Goal: Use online tool/utility: Utilize a website feature to perform a specific function

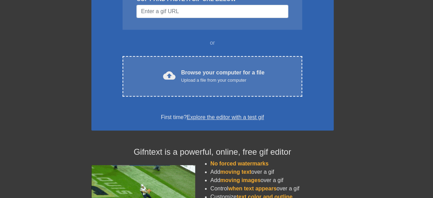
scroll to position [104, 0]
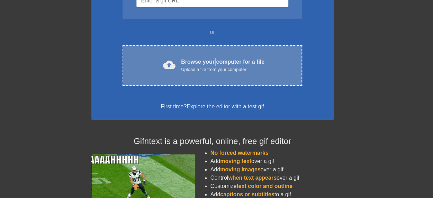
click at [215, 64] on div "Browse your computer for a file Upload a file from your computer" at bounding box center [222, 65] width 83 height 15
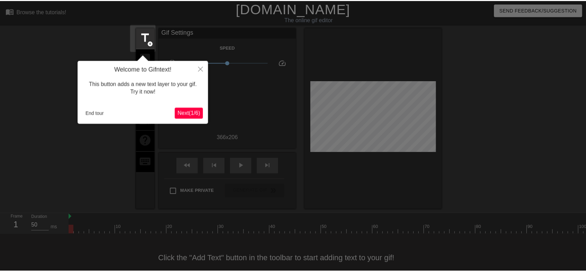
scroll to position [17, 0]
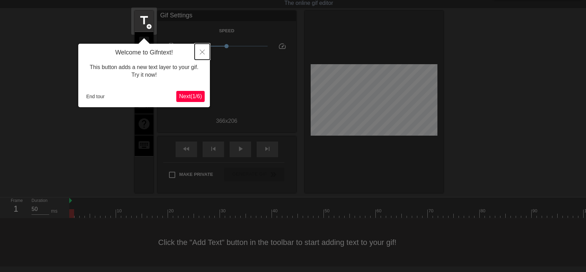
click at [204, 53] on icon "Close" at bounding box center [202, 52] width 5 height 5
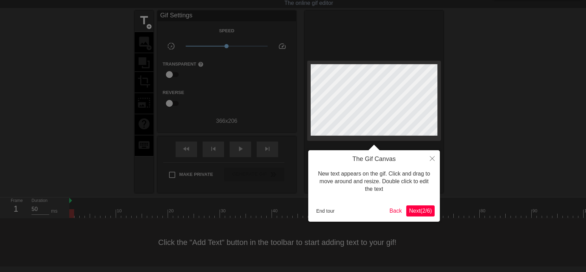
scroll to position [0, 0]
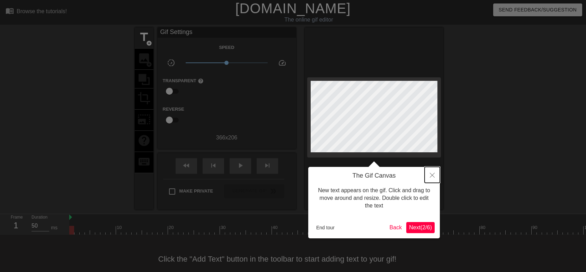
click at [433, 172] on button "Close" at bounding box center [432, 175] width 15 height 16
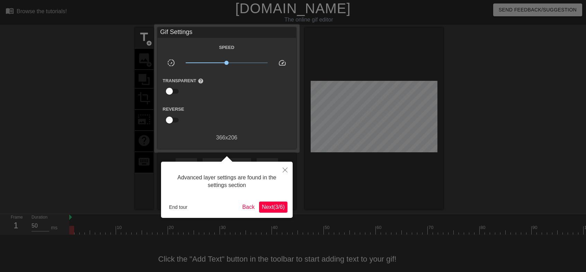
scroll to position [17, 0]
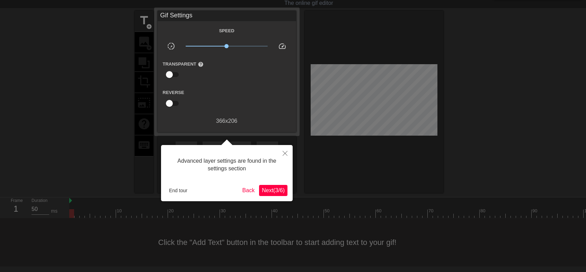
click at [294, 152] on div at bounding box center [293, 127] width 586 height 288
click at [287, 153] on button "Close" at bounding box center [284, 153] width 15 height 16
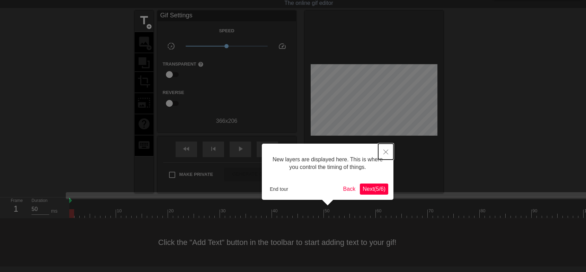
click at [388, 153] on icon "Close" at bounding box center [385, 151] width 5 height 5
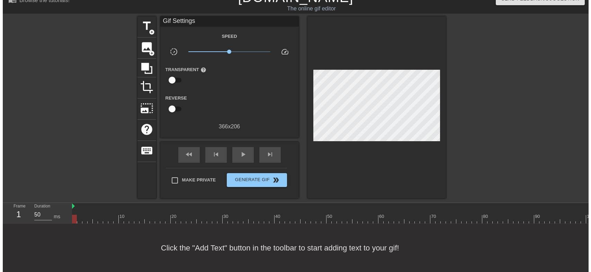
scroll to position [0, 0]
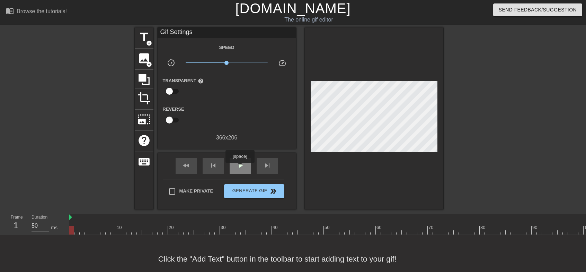
click at [240, 167] on span "play_arrow" at bounding box center [240, 165] width 8 height 8
click at [240, 167] on span "pause" at bounding box center [240, 165] width 8 height 8
click at [142, 55] on span "image" at bounding box center [143, 58] width 13 height 13
click at [232, 198] on div at bounding box center [492, 229] width 847 height 9
drag, startPoint x: 230, startPoint y: 233, endPoint x: 194, endPoint y: 232, distance: 36.4
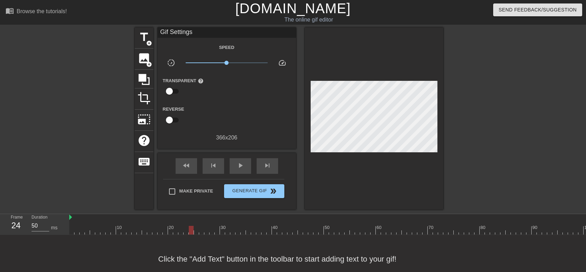
click at [194, 198] on div at bounding box center [492, 229] width 847 height 9
click at [144, 58] on span "image" at bounding box center [143, 58] width 13 height 13
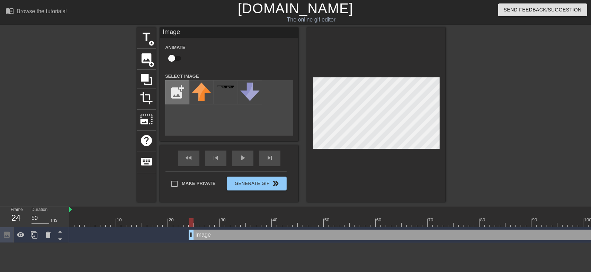
click at [177, 96] on input "file" at bounding box center [178, 92] width 24 height 24
type input "C:\fakepath\image.png"
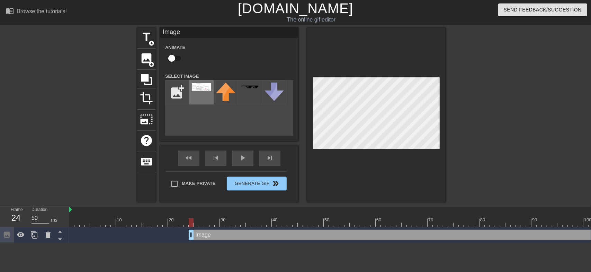
click at [199, 95] on div at bounding box center [201, 92] width 24 height 24
click at [199, 93] on div at bounding box center [201, 92] width 24 height 24
drag, startPoint x: 551, startPoint y: 234, endPoint x: 498, endPoint y: 228, distance: 53.0
click at [433, 198] on div "Image drag_handle drag_handle" at bounding box center [479, 234] width 727 height 10
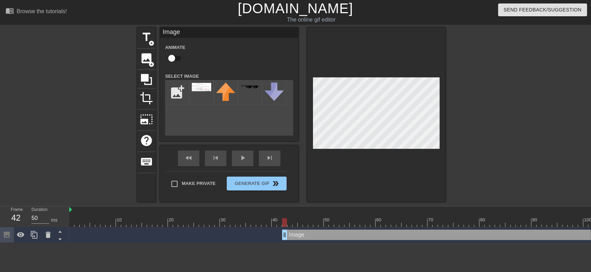
drag, startPoint x: 141, startPoint y: 235, endPoint x: 339, endPoint y: 228, distance: 198.2
click at [337, 198] on div "Image drag_handle drag_handle" at bounding box center [492, 235] width 847 height 16
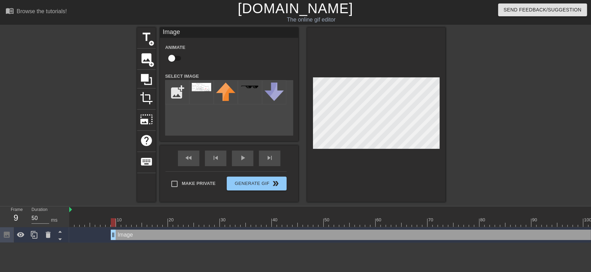
drag, startPoint x: 403, startPoint y: 233, endPoint x: 184, endPoint y: 232, distance: 218.9
click at [184, 198] on div "Image drag_handle drag_handle" at bounding box center [376, 234] width 530 height 10
drag, startPoint x: 527, startPoint y: 238, endPoint x: 434, endPoint y: 230, distance: 93.9
click at [433, 198] on div "Image drag_handle drag_handle" at bounding box center [334, 234] width 530 height 10
drag, startPoint x: 100, startPoint y: 233, endPoint x: 170, endPoint y: 235, distance: 70.0
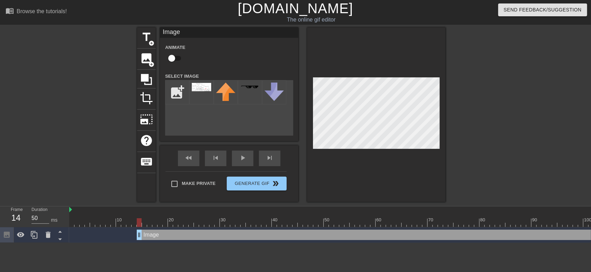
click at [170, 198] on div "Image drag_handle drag_handle" at bounding box center [402, 234] width 530 height 10
click at [149, 37] on span "title" at bounding box center [146, 36] width 13 height 13
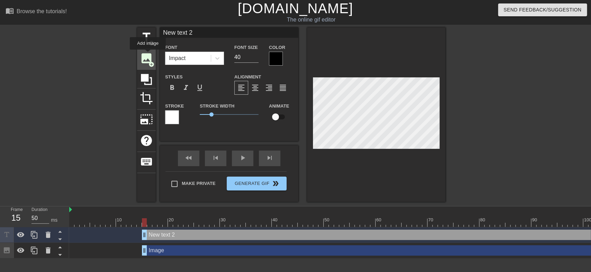
click at [149, 54] on span "image" at bounding box center [146, 58] width 13 height 13
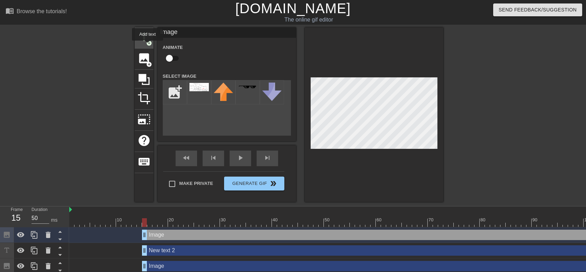
click at [148, 45] on span "add_circle" at bounding box center [149, 43] width 6 height 6
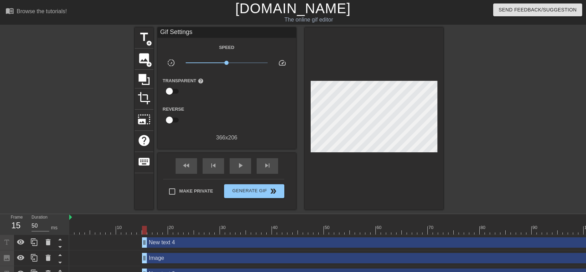
click at [100, 198] on div "10 20 30 40 50 60 70 80 90 100 110 120 130 140 150 160" at bounding box center [327, 255] width 517 height 83
click at [123, 198] on div "New text 4 drag_handle drag_handle" at bounding box center [492, 242] width 847 height 10
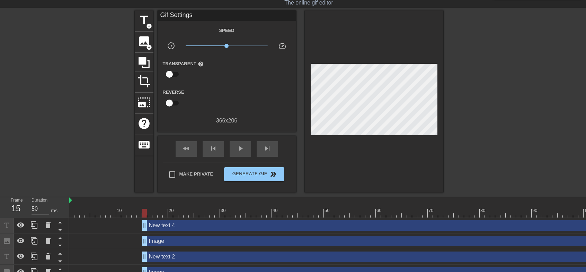
scroll to position [30, 0]
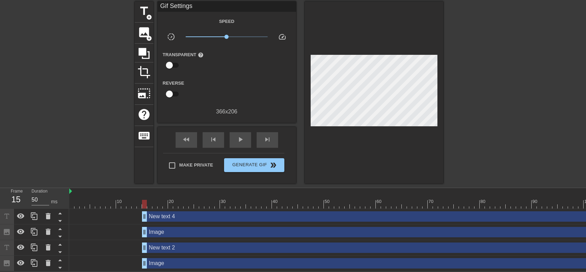
click at [171, 198] on div "New text 2 drag_handle drag_handle" at bounding box center [529, 247] width 774 height 10
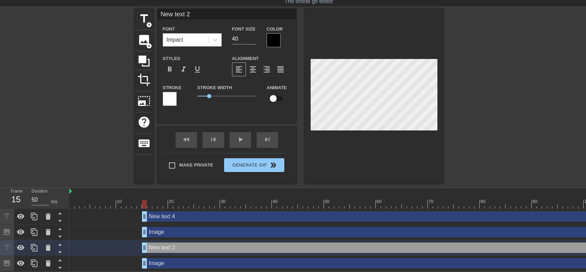
drag, startPoint x: 171, startPoint y: 243, endPoint x: 154, endPoint y: 241, distance: 16.4
click at [154, 198] on div "New text 2 drag_handle drag_handle" at bounding box center [529, 247] width 774 height 10
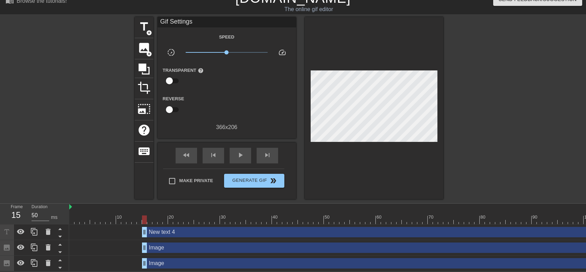
click at [166, 198] on div "New text 4 drag_handle drag_handle" at bounding box center [529, 231] width 774 height 10
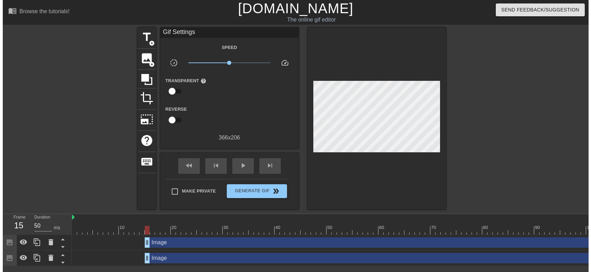
scroll to position [0, 0]
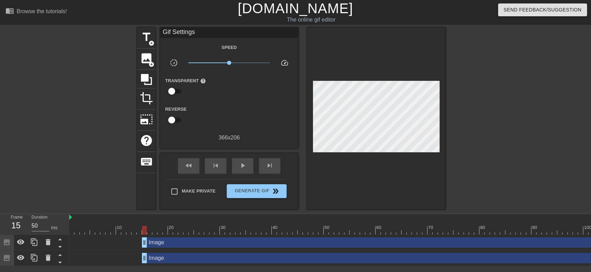
click at [179, 198] on div "Image drag_handle drag_handle" at bounding box center [407, 257] width 530 height 10
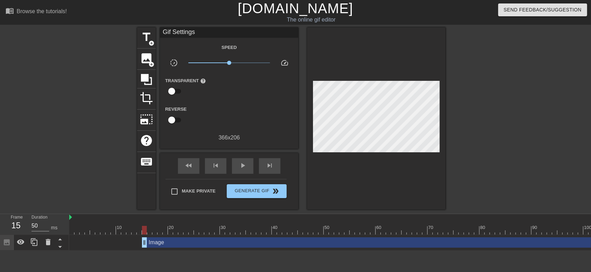
click at [169, 198] on div "Image drag_handle drag_handle" at bounding box center [529, 242] width 774 height 10
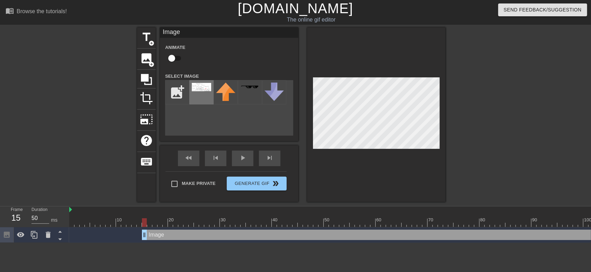
click at [196, 91] on img at bounding box center [201, 87] width 19 height 8
drag, startPoint x: 145, startPoint y: 235, endPoint x: 216, endPoint y: 238, distance: 70.3
click at [433, 132] on div "title add_circle image add_circle crop photo_size_select_large help keyboard Im…" at bounding box center [295, 114] width 591 height 174
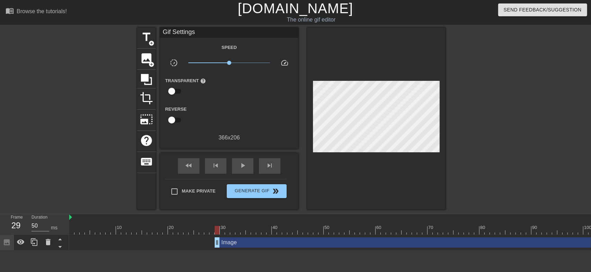
drag, startPoint x: 220, startPoint y: 244, endPoint x: 275, endPoint y: 244, distance: 54.7
click at [280, 198] on div "Image drag_handle drag_handle" at bounding box center [565, 242] width 701 height 10
click at [283, 198] on div "Image drag_handle drag_handle" at bounding box center [565, 242] width 701 height 10
click at [286, 198] on div "Image drag_handle drag_handle" at bounding box center [565, 242] width 701 height 10
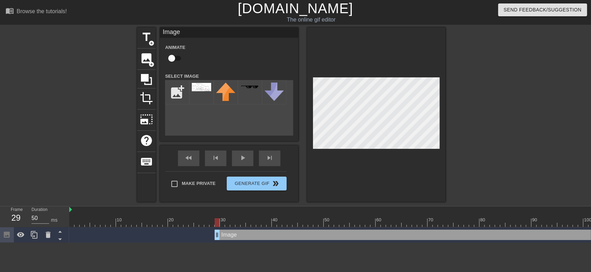
click at [297, 198] on div "Image drag_handle drag_handle" at bounding box center [565, 234] width 701 height 10
drag, startPoint x: 218, startPoint y: 235, endPoint x: 272, endPoint y: 236, distance: 53.3
